Goal: Task Accomplishment & Management: Manage account settings

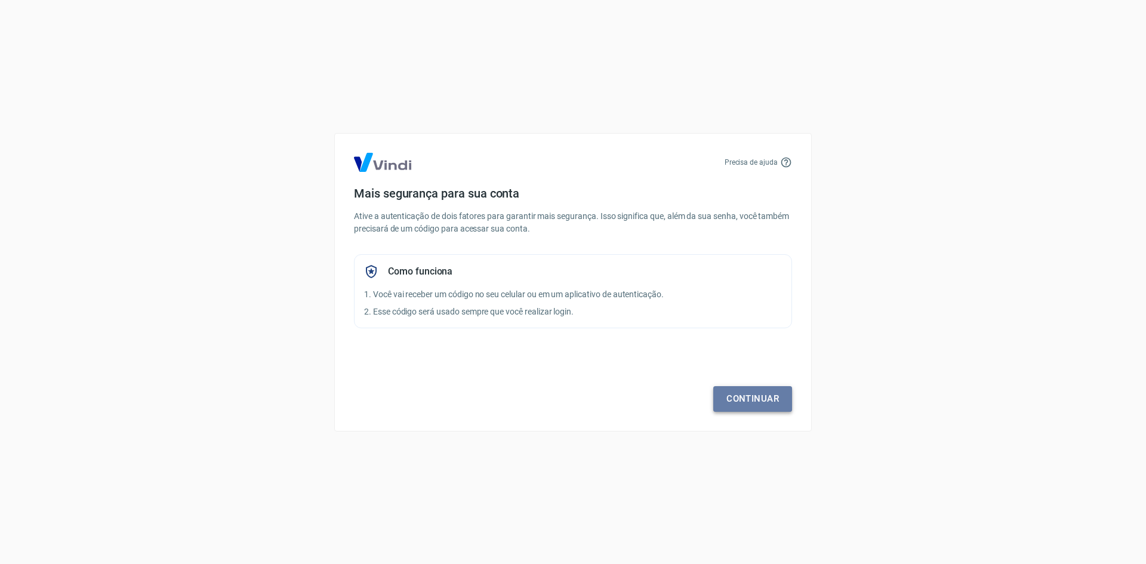
click at [755, 408] on link "Continuar" at bounding box center [752, 398] width 79 height 25
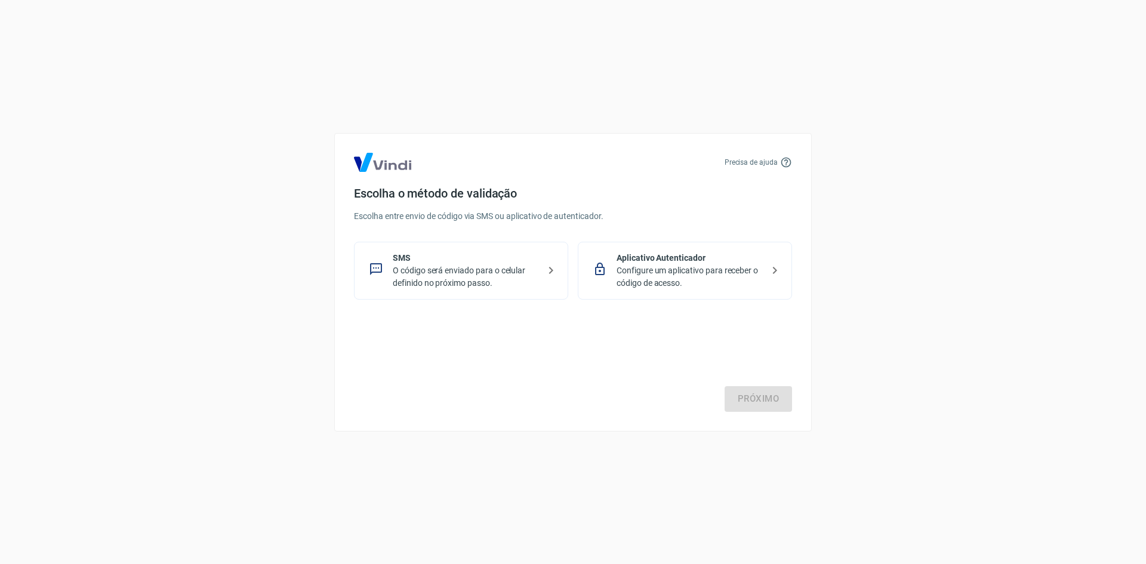
click at [480, 278] on p "O código será enviado para o celular definido no próximo passo." at bounding box center [466, 276] width 146 height 25
click at [748, 400] on link "Próximo" at bounding box center [757, 398] width 67 height 25
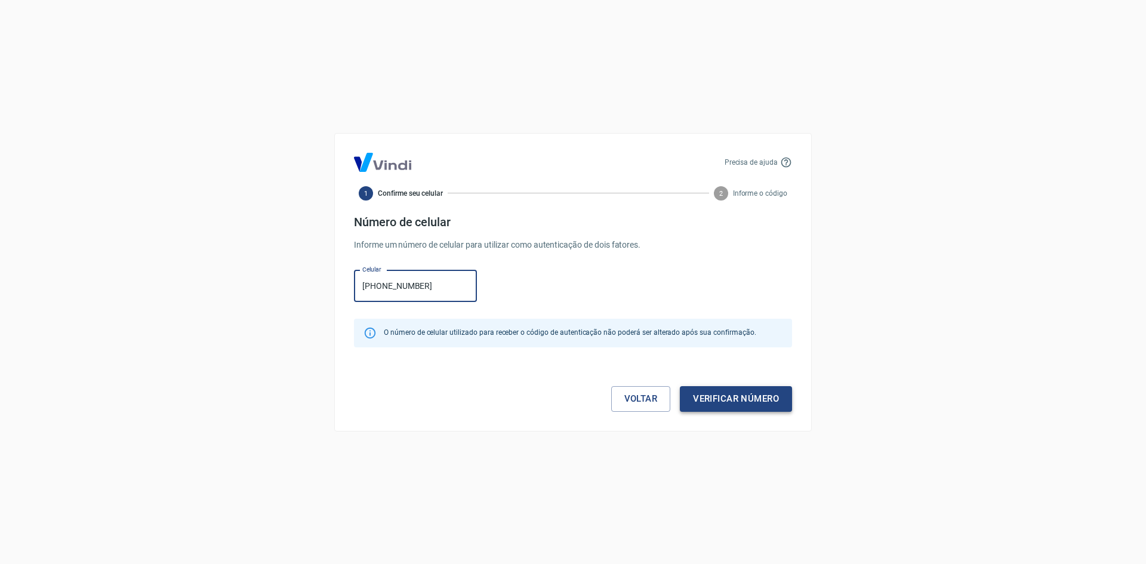
type input "[PHONE_NUMBER]"
click at [740, 410] on button "Verificar número" at bounding box center [736, 398] width 112 height 25
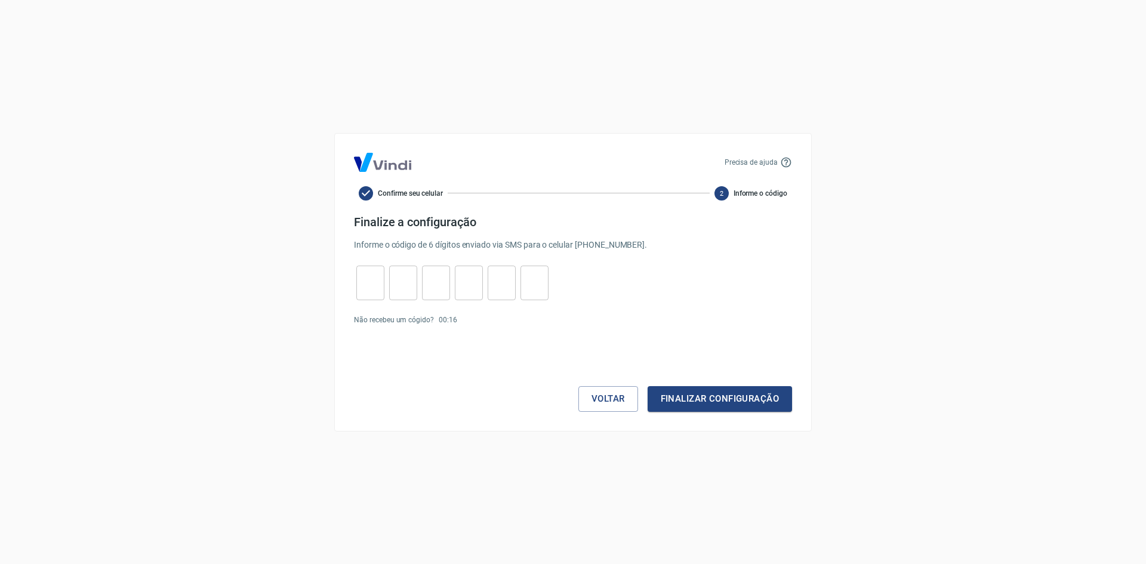
click at [395, 321] on p "Não recebeu um cógido?" at bounding box center [394, 319] width 80 height 11
click at [483, 319] on link "Enviar novamente" at bounding box center [491, 320] width 58 height 8
click at [373, 273] on input "tel" at bounding box center [370, 283] width 28 height 26
click at [501, 320] on link "Enviar novamente" at bounding box center [491, 320] width 58 height 8
click at [381, 285] on input "tel" at bounding box center [370, 283] width 28 height 26
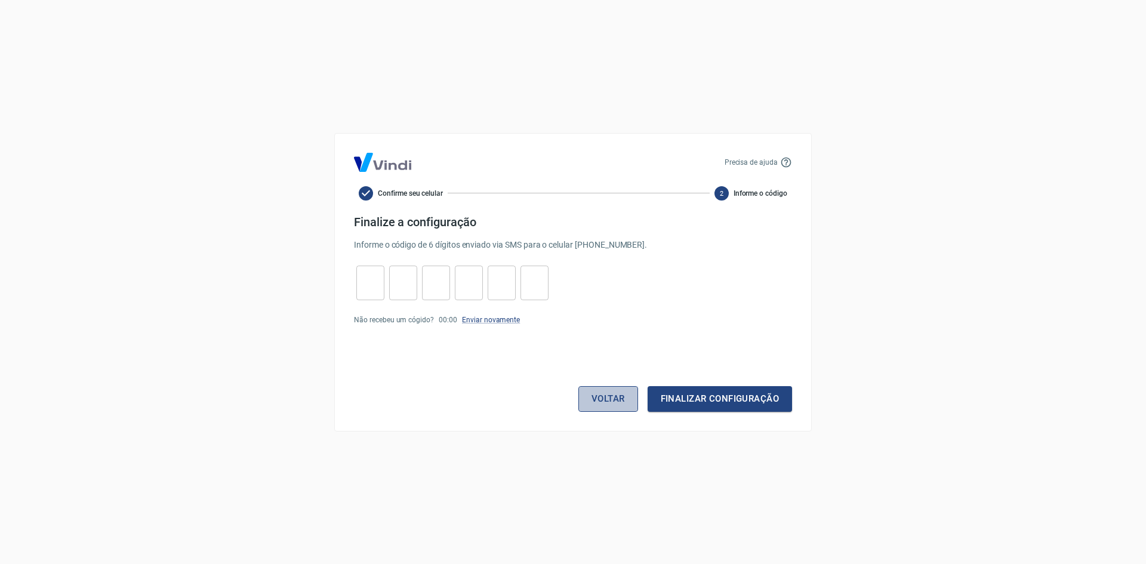
click at [629, 400] on button "Voltar" at bounding box center [608, 398] width 60 height 25
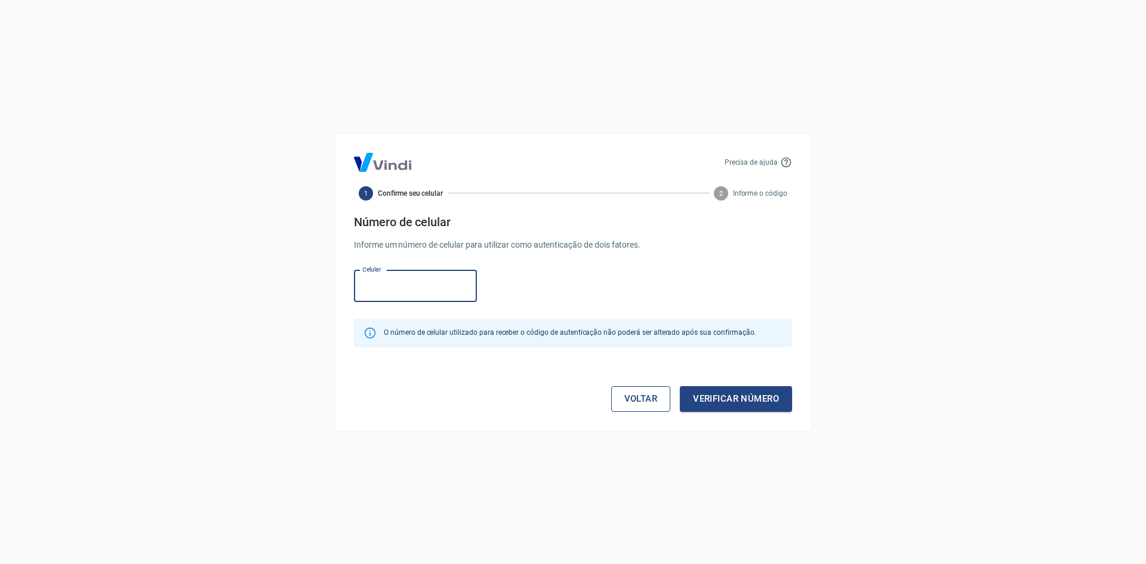
click at [646, 398] on link "Voltar" at bounding box center [641, 398] width 60 height 25
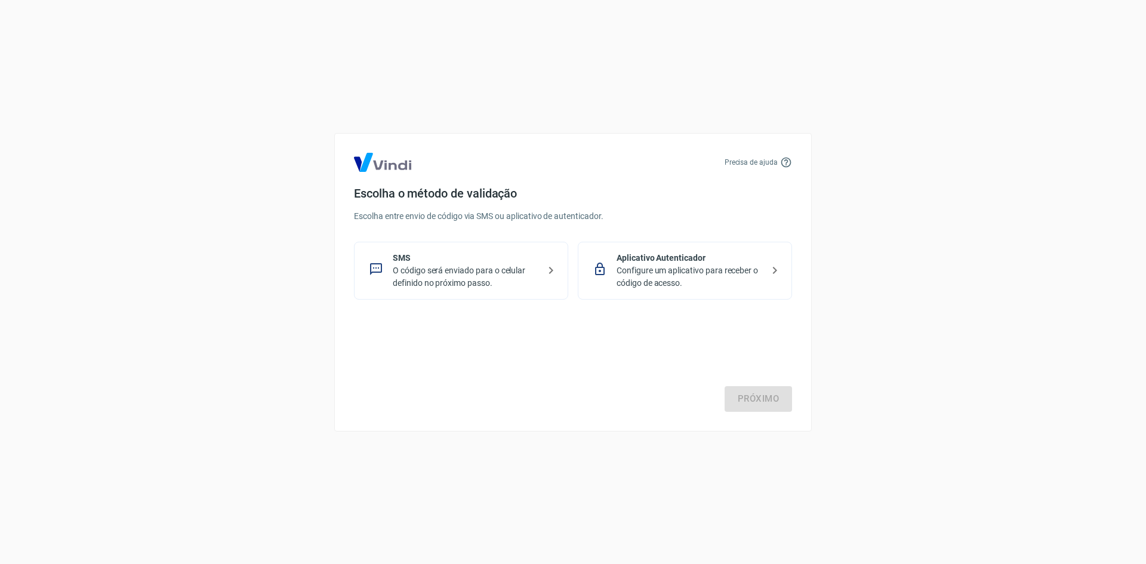
click at [666, 259] on p "Aplicativo Autenticador" at bounding box center [689, 258] width 146 height 13
click at [752, 397] on link "Próximo" at bounding box center [757, 398] width 67 height 25
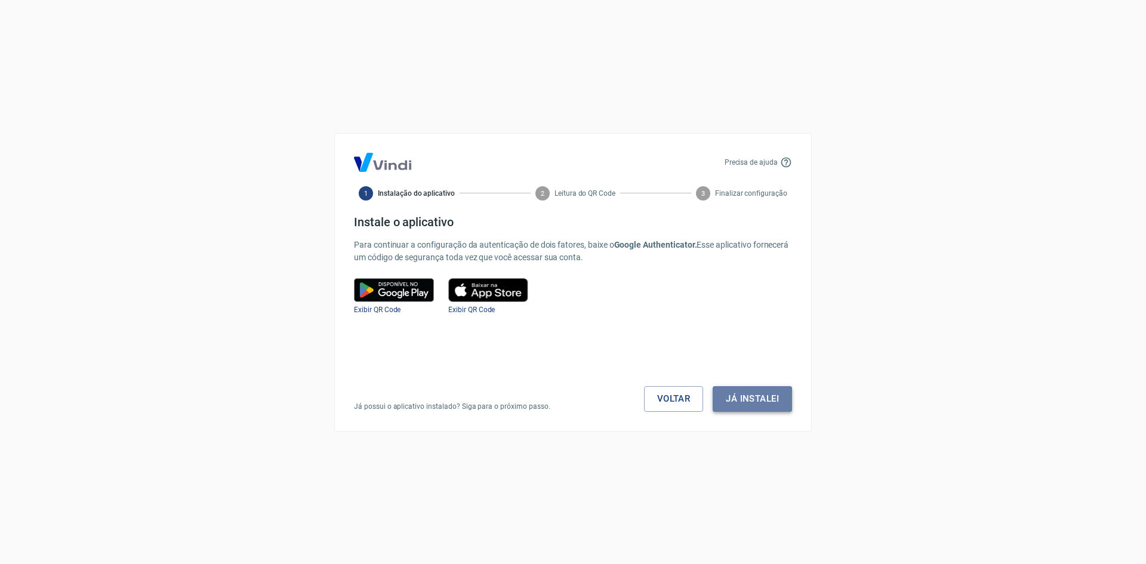
click at [771, 397] on button "Já instalei" at bounding box center [751, 398] width 79 height 25
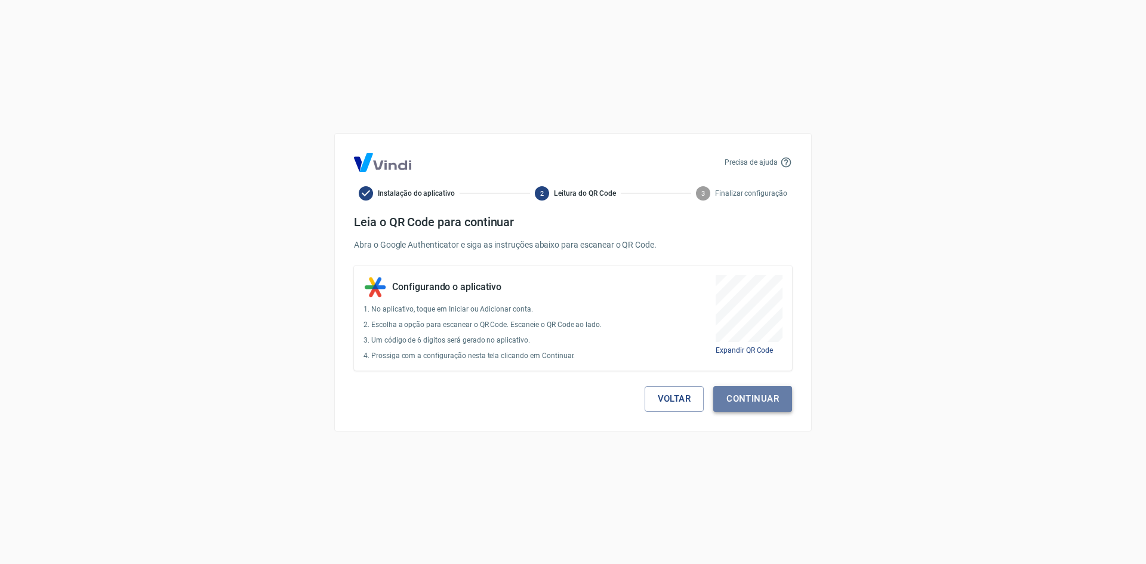
click at [775, 397] on button "Continuar" at bounding box center [752, 398] width 79 height 25
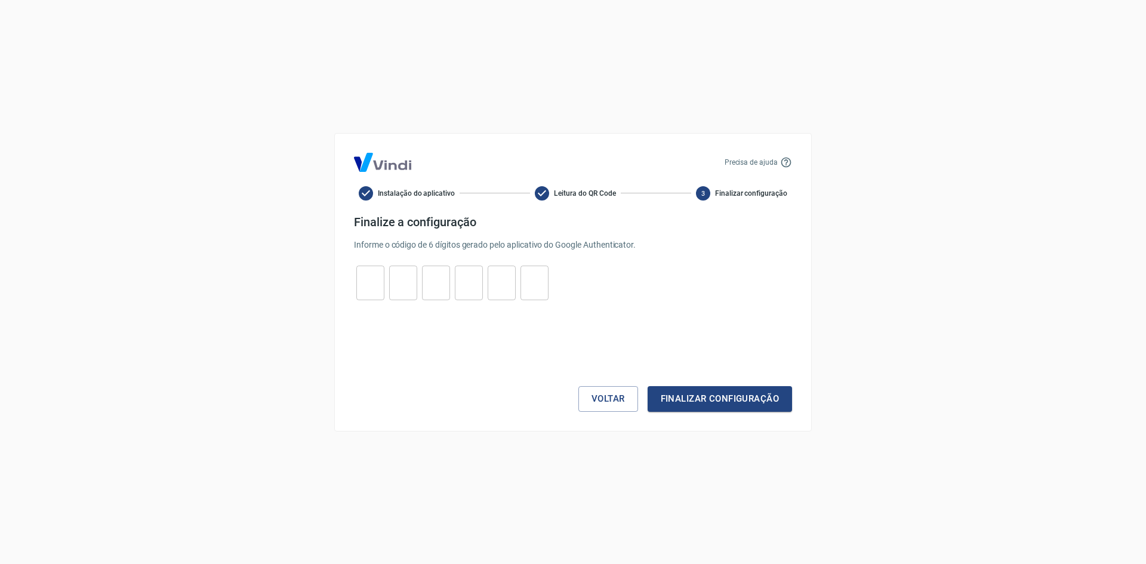
click at [369, 278] on input "tel" at bounding box center [370, 283] width 28 height 26
type input "2"
type input "5"
type input "8"
type input "1"
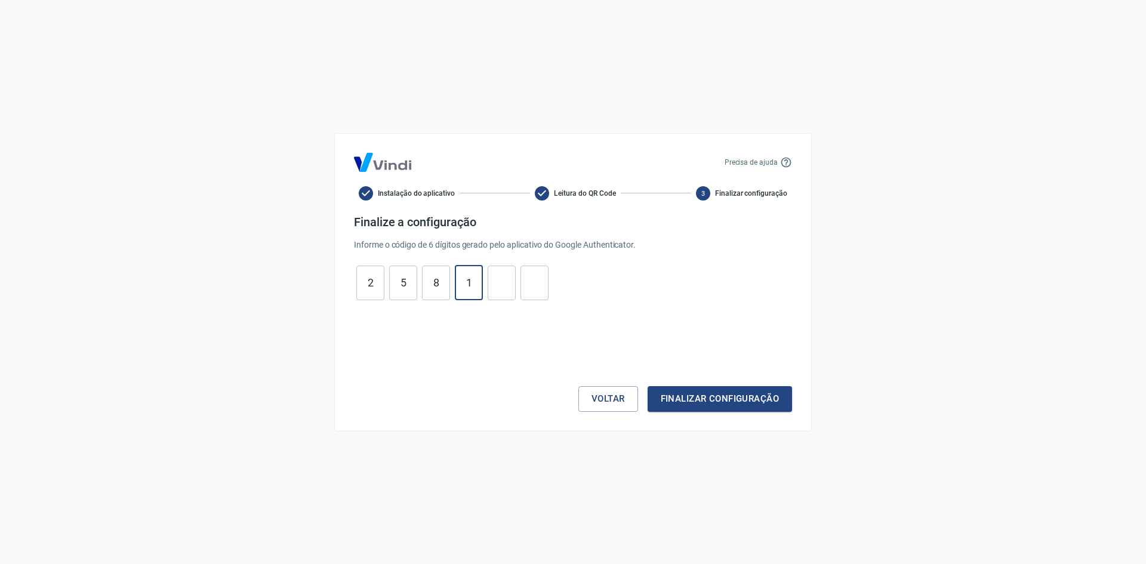
type input "0"
type input "1"
click at [697, 402] on button "Finalizar configuração" at bounding box center [719, 398] width 144 height 25
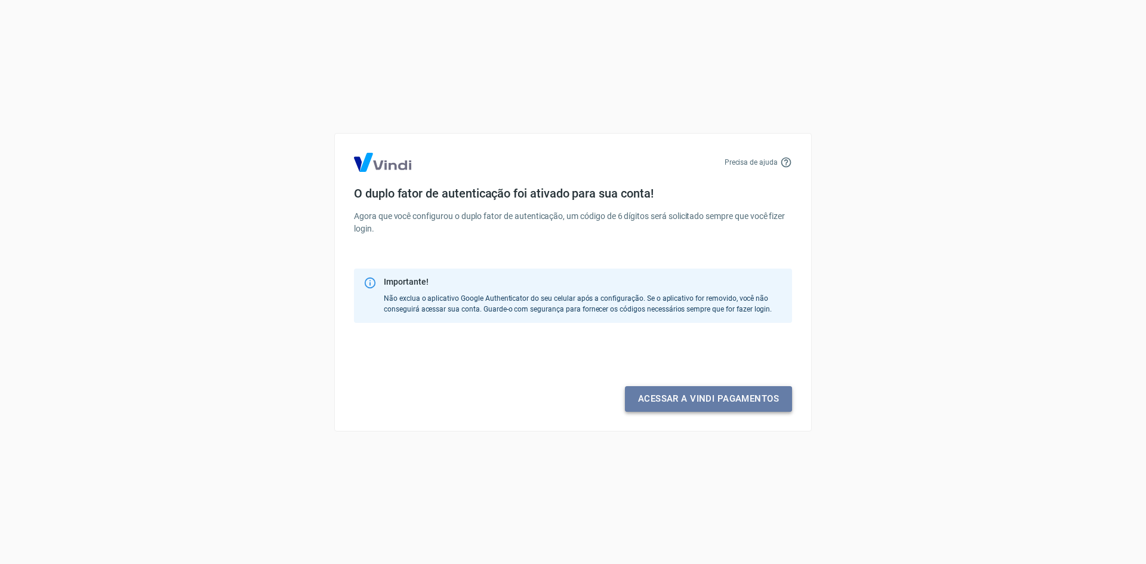
click at [697, 403] on link "Acessar a Vindi pagamentos" at bounding box center [708, 398] width 167 height 25
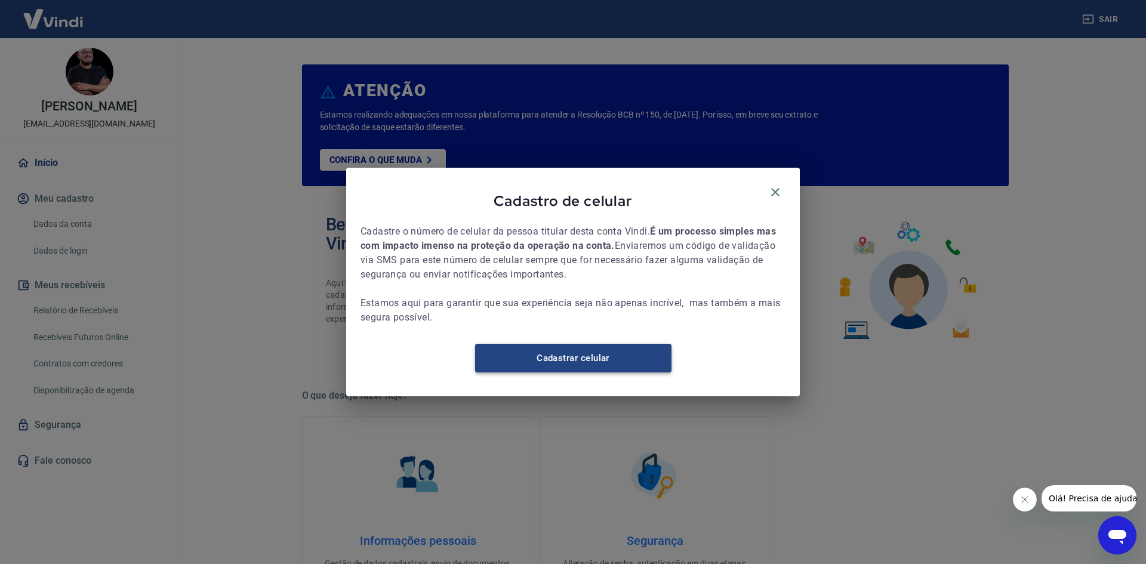
click at [588, 368] on link "Cadastrar celular" at bounding box center [573, 358] width 196 height 29
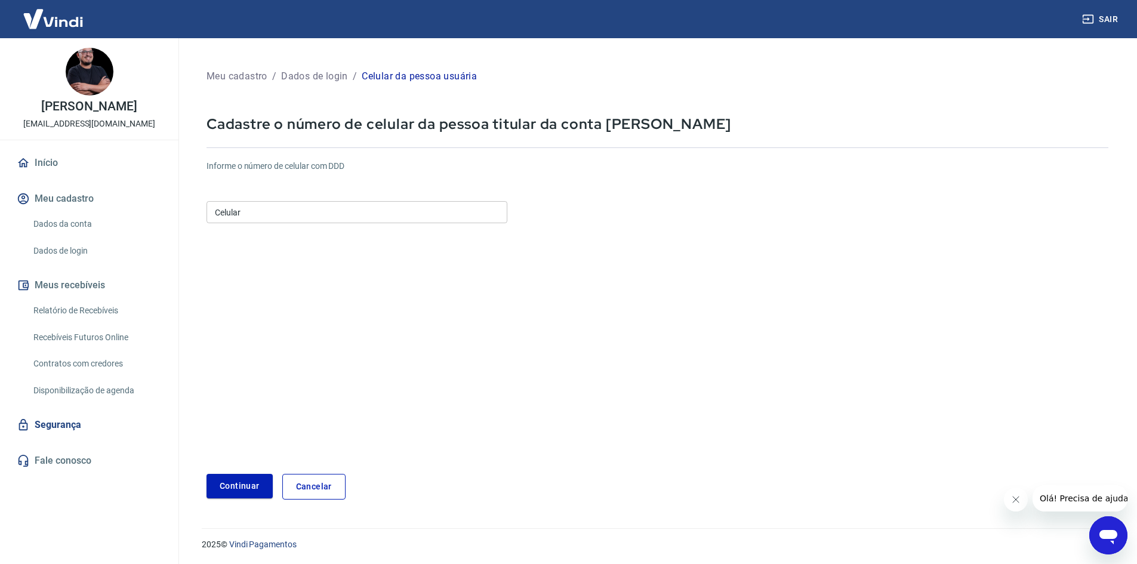
click at [323, 218] on input "Celular" at bounding box center [356, 212] width 301 height 22
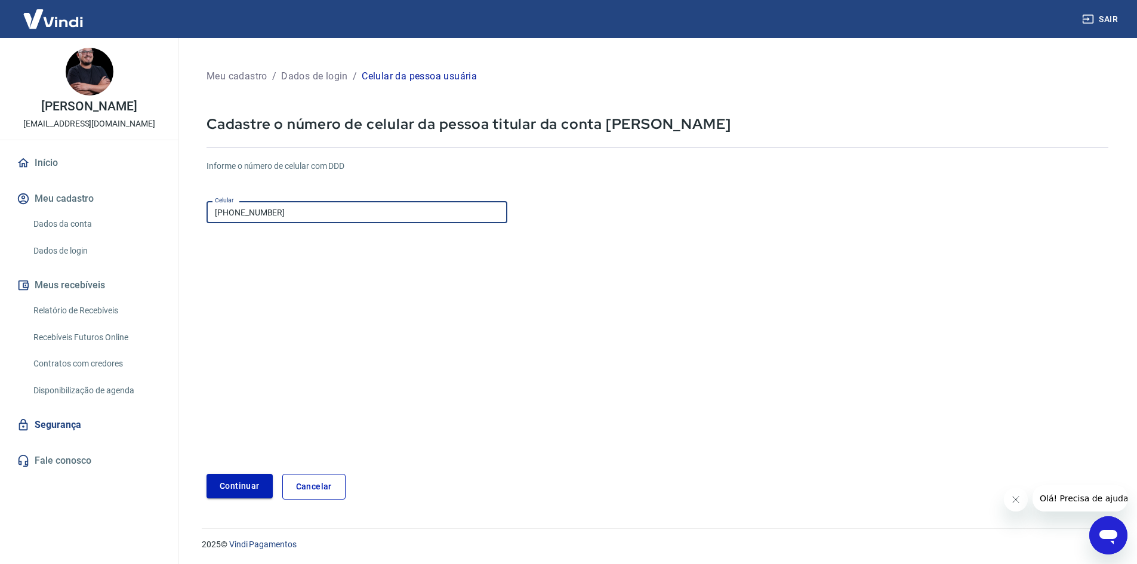
type input "[PHONE_NUMBER]"
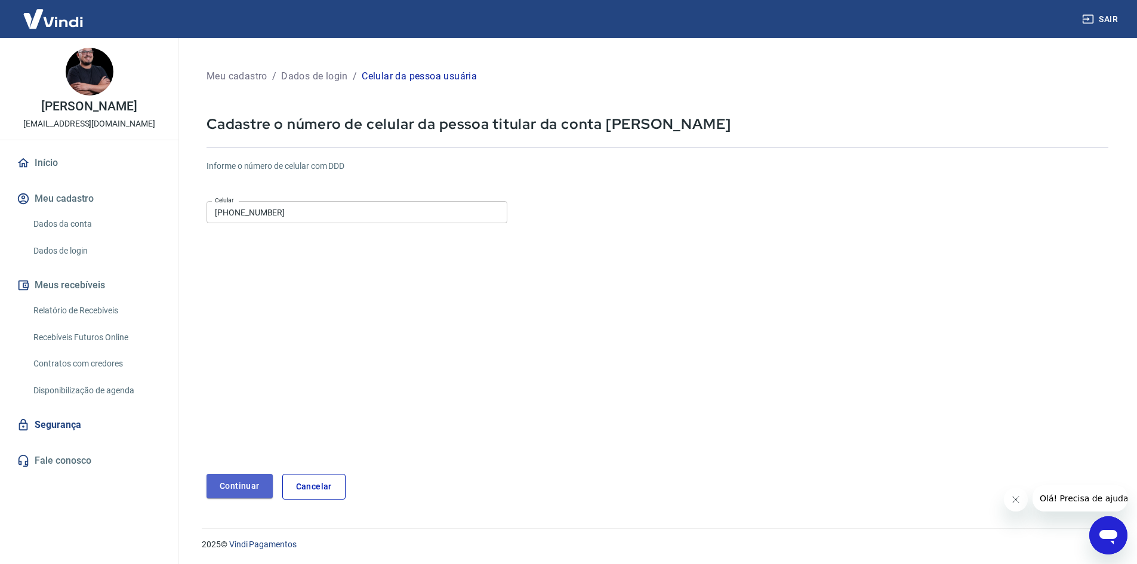
click at [240, 492] on button "Continuar" at bounding box center [239, 486] width 66 height 24
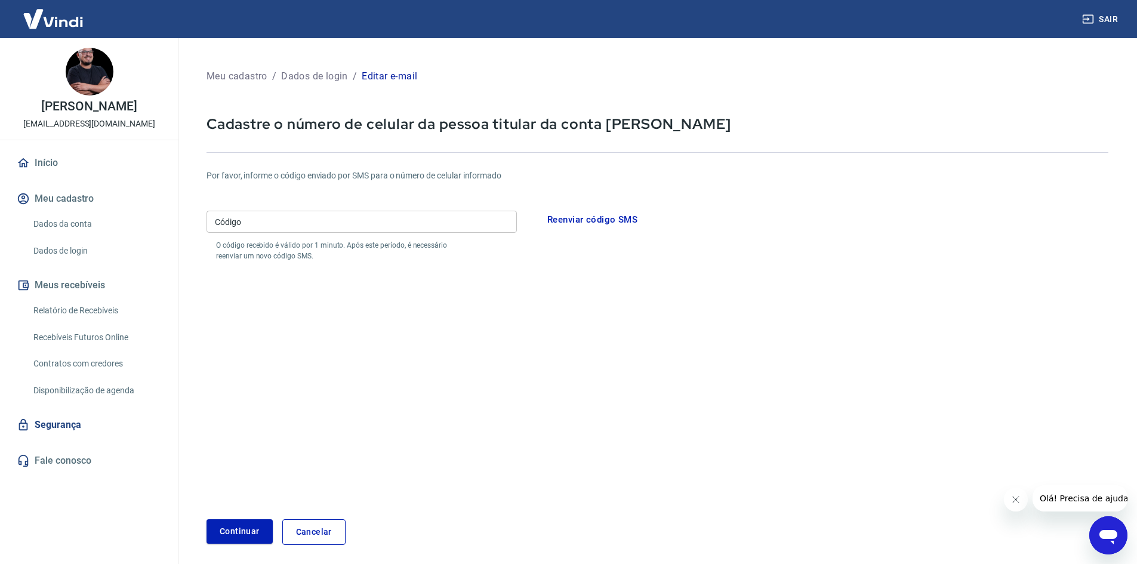
click at [324, 217] on input "Código" at bounding box center [361, 222] width 310 height 22
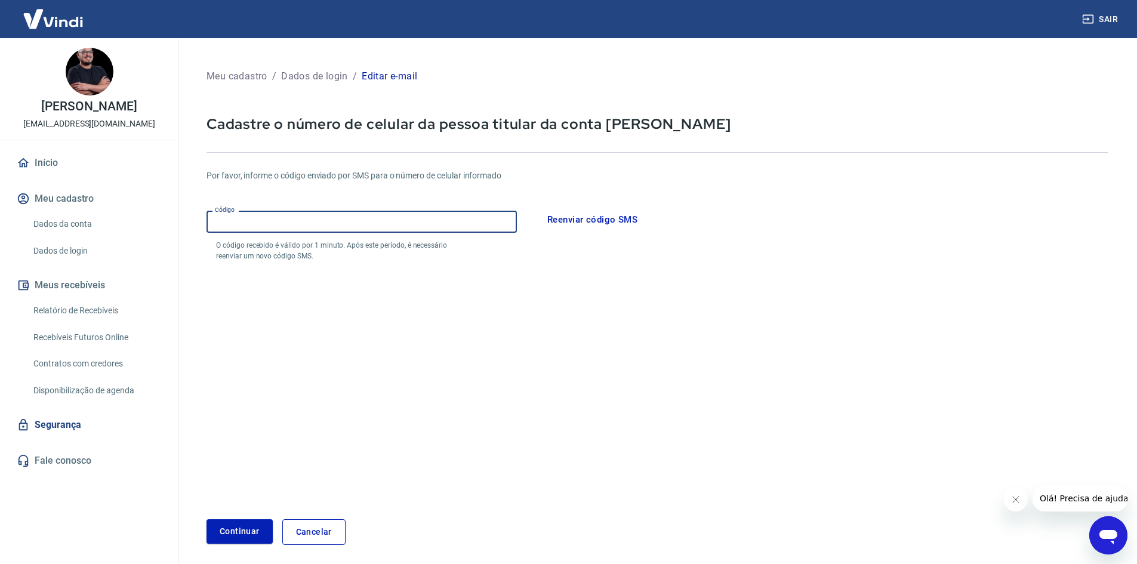
click at [93, 288] on button "Meus recebíveis" at bounding box center [89, 285] width 150 height 26
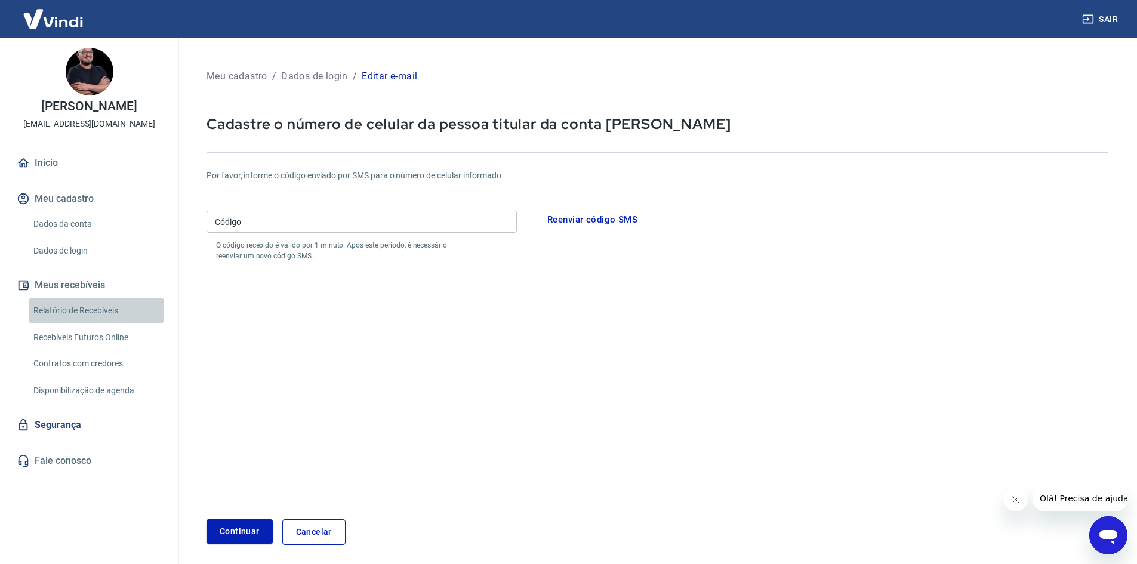
click at [98, 307] on link "Relatório de Recebíveis" at bounding box center [96, 310] width 135 height 24
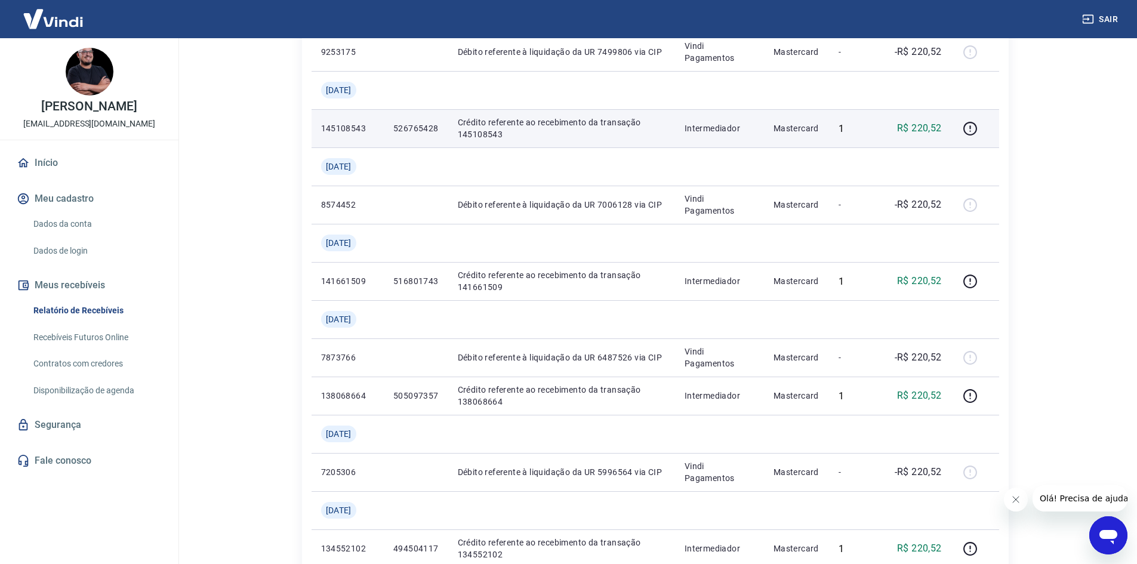
scroll to position [716, 0]
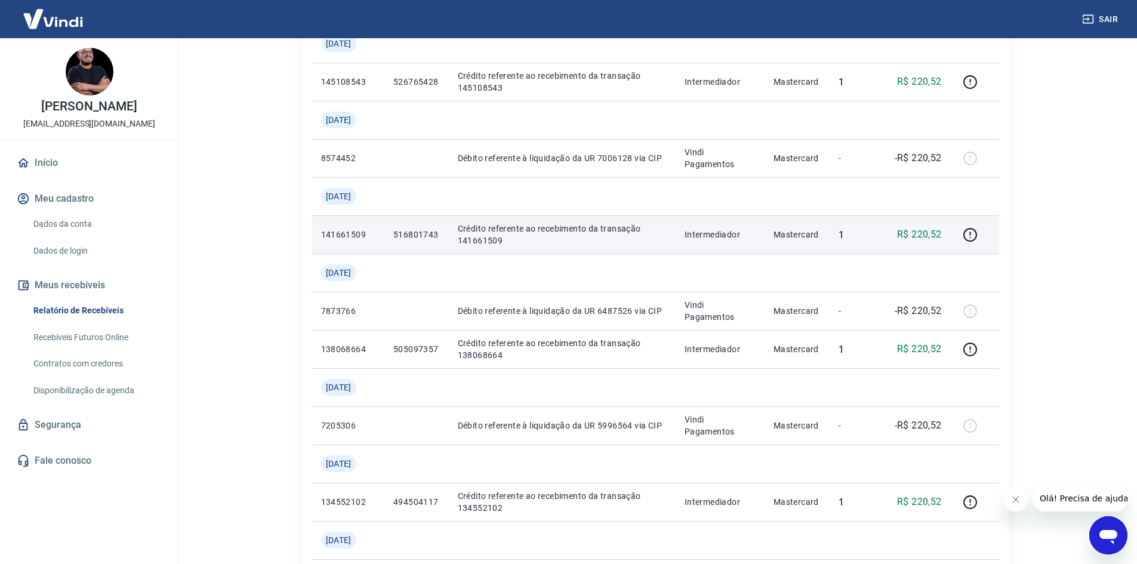
click at [371, 242] on td "141661509" at bounding box center [347, 234] width 72 height 38
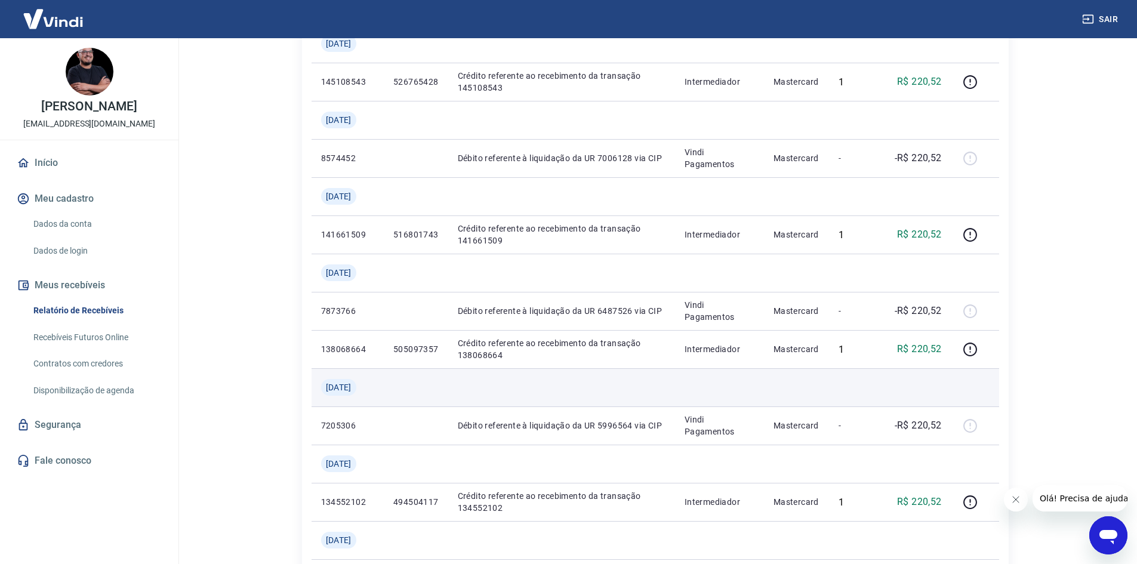
scroll to position [984, 0]
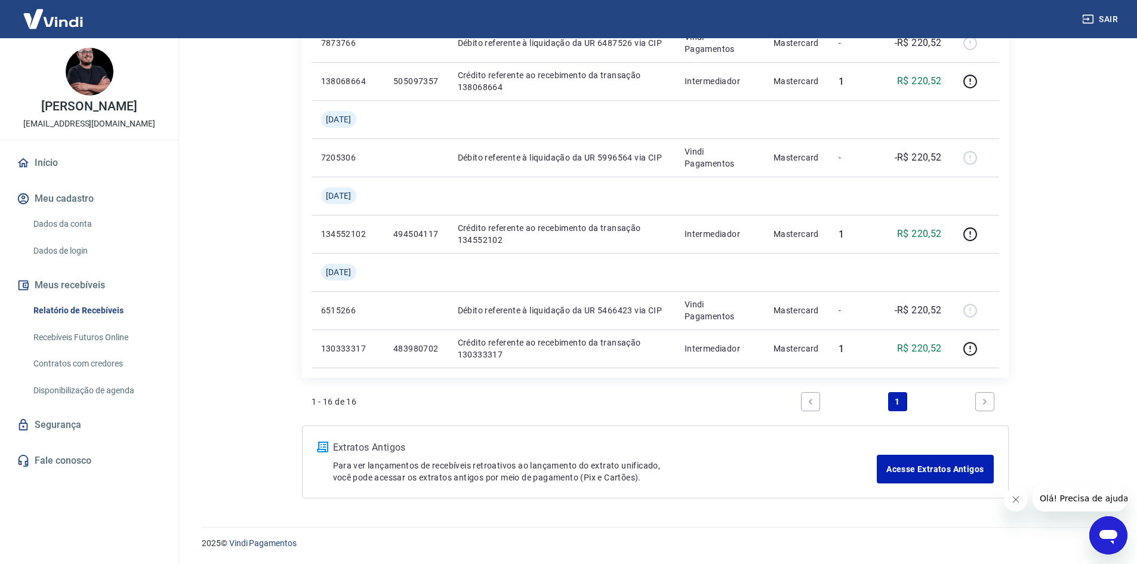
click at [980, 399] on icon "Next page" at bounding box center [984, 401] width 8 height 8
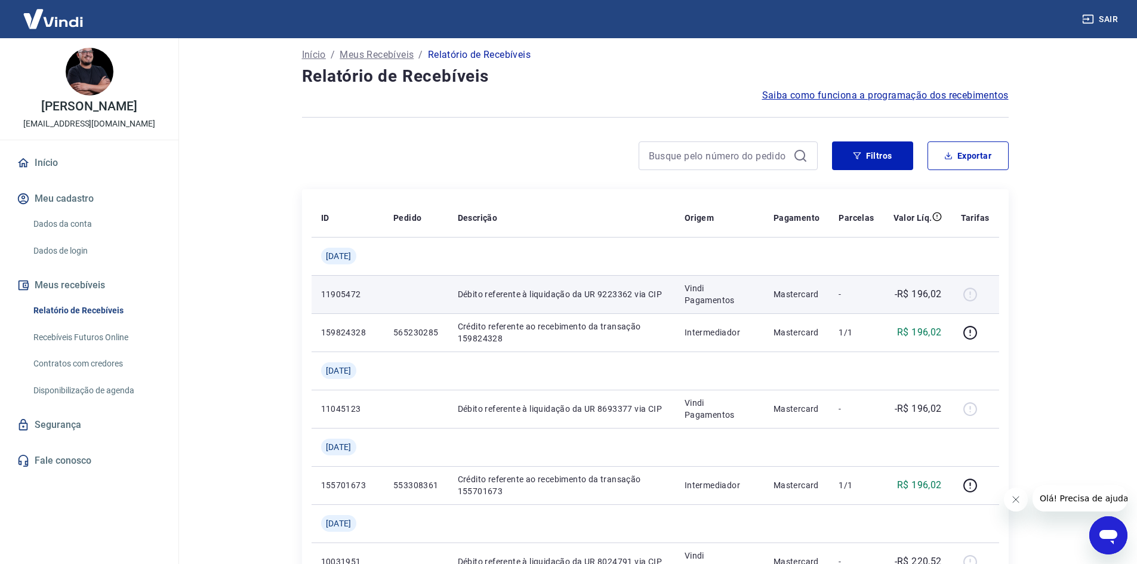
scroll to position [0, 0]
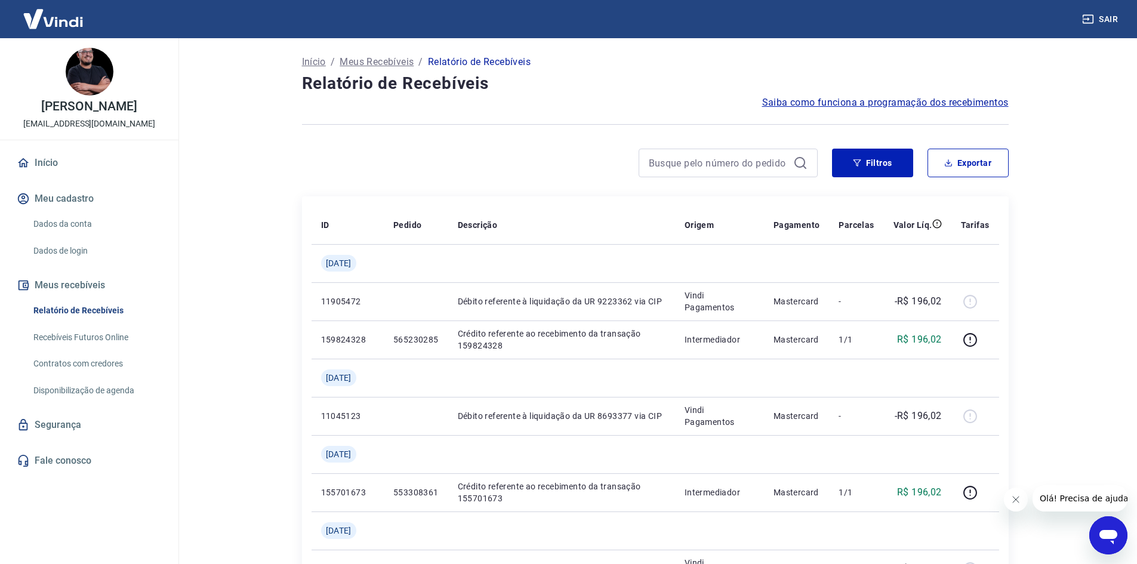
click at [397, 63] on p "Meus Recebíveis" at bounding box center [376, 62] width 74 height 14
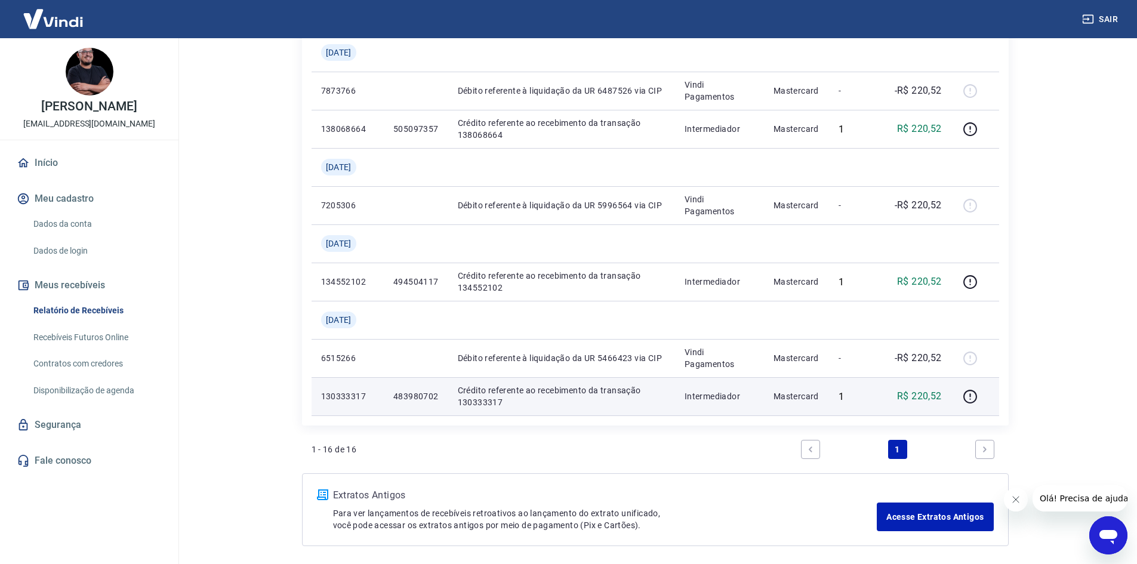
scroll to position [984, 0]
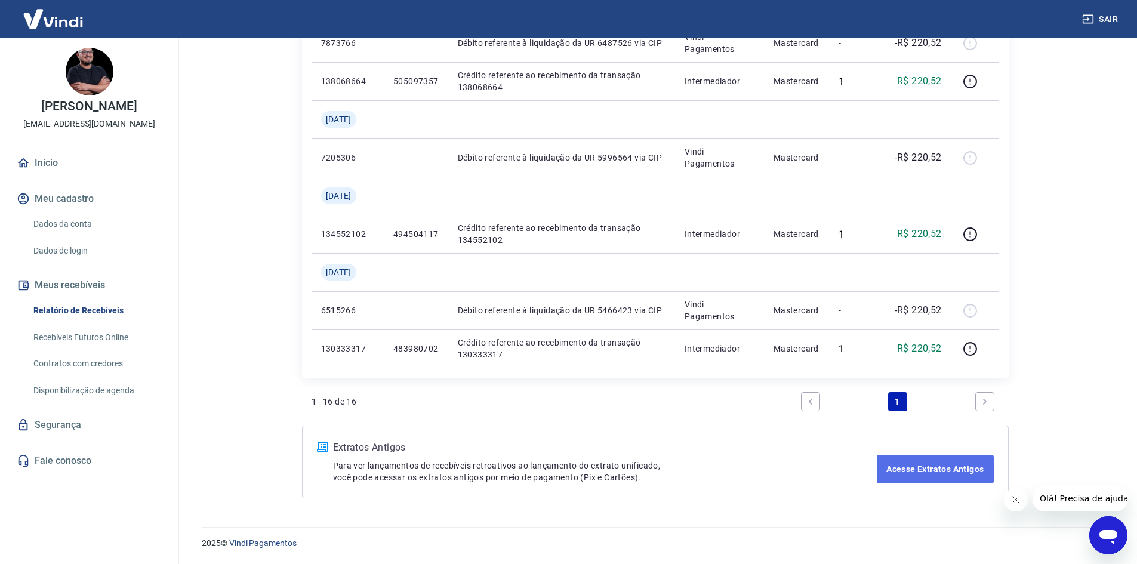
click at [924, 474] on link "Acesse Extratos Antigos" at bounding box center [934, 469] width 116 height 29
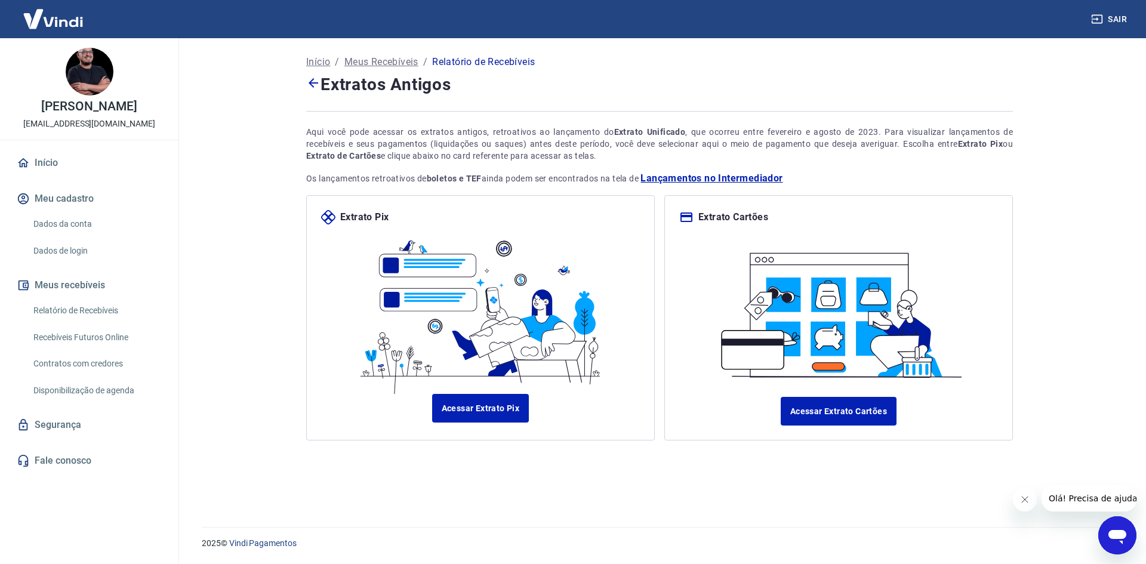
click at [737, 180] on span "Lançamentos no Intermediador" at bounding box center [711, 178] width 142 height 14
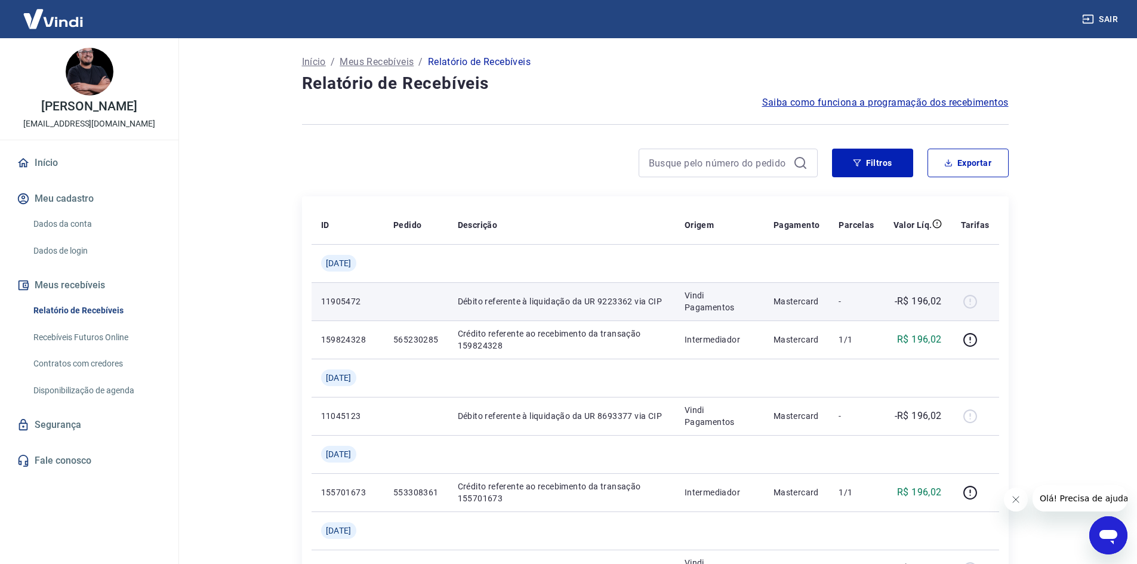
click at [612, 305] on p "Débito referente à liquidação da UR 9223362 via CIP" at bounding box center [562, 301] width 208 height 12
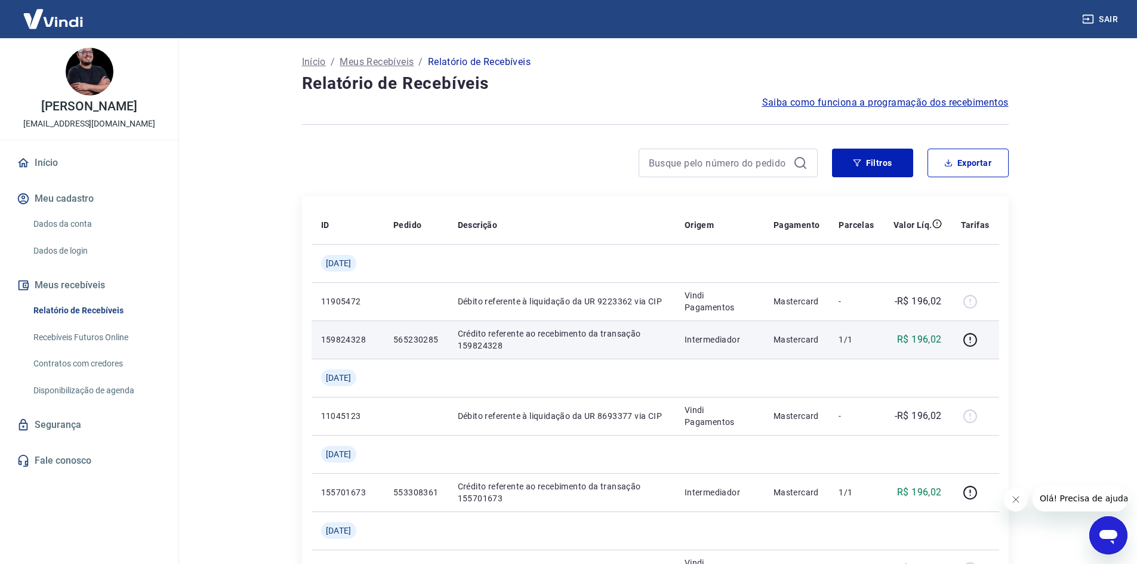
drag, startPoint x: 412, startPoint y: 342, endPoint x: 366, endPoint y: 347, distance: 45.6
click at [410, 342] on p "565230285" at bounding box center [415, 340] width 45 height 12
drag, startPoint x: 357, startPoint y: 342, endPoint x: 714, endPoint y: 336, distance: 357.5
click at [366, 340] on p "159824328" at bounding box center [347, 340] width 53 height 12
drag, startPoint x: 746, startPoint y: 333, endPoint x: 893, endPoint y: 344, distance: 147.2
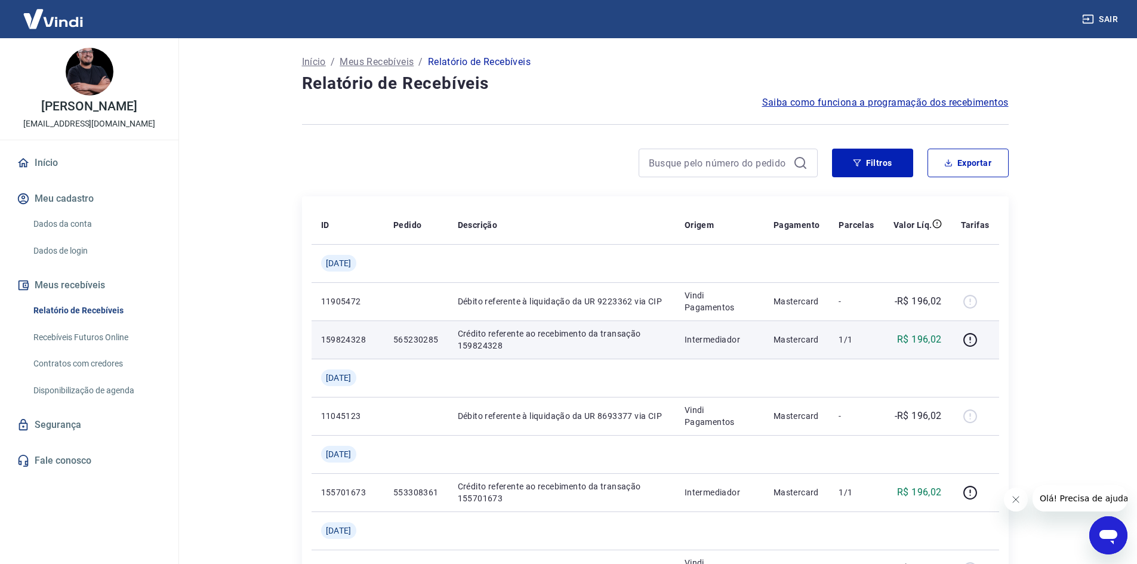
click at [749, 332] on td "Intermediador" at bounding box center [719, 339] width 89 height 38
click at [972, 338] on icon "button" at bounding box center [969, 339] width 15 height 15
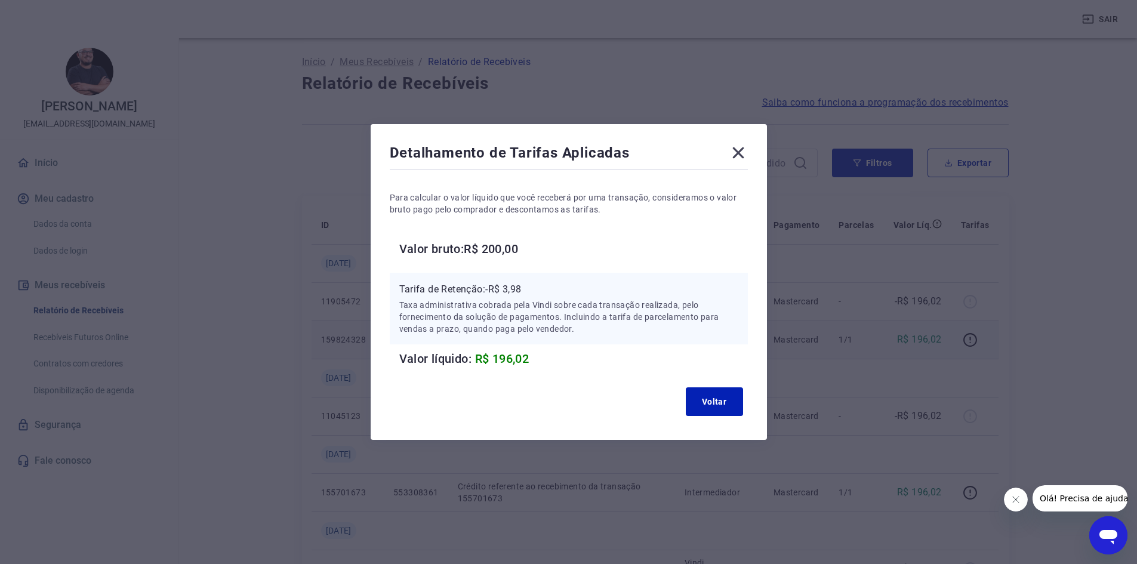
click at [747, 150] on icon at bounding box center [738, 152] width 19 height 19
